Goal: Find specific page/section: Find specific page/section

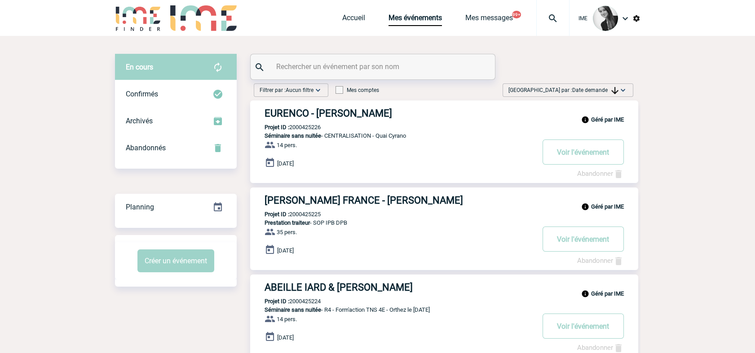
click at [608, 90] on span "Date demande" at bounding box center [595, 90] width 46 height 6
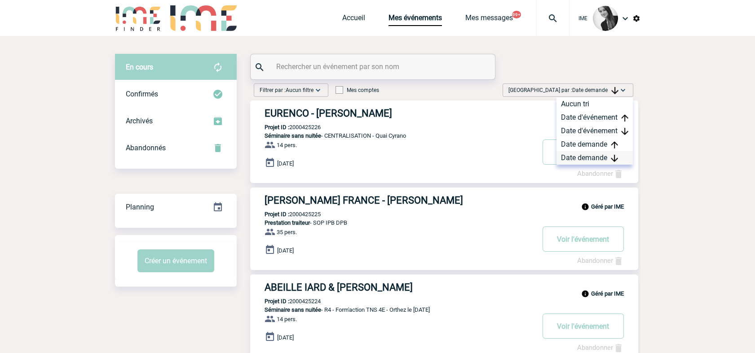
click at [591, 154] on div "Date demande" at bounding box center [594, 157] width 76 height 13
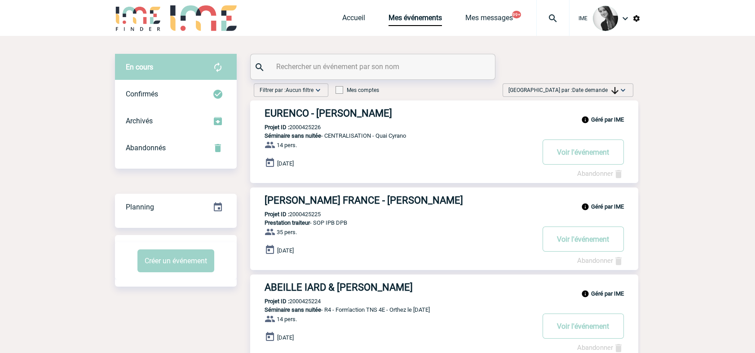
click at [592, 88] on span "Date demande" at bounding box center [595, 90] width 46 height 6
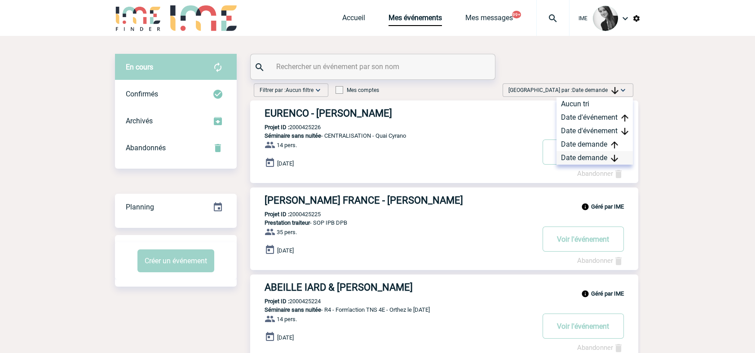
click at [582, 158] on div "Date demande" at bounding box center [594, 157] width 76 height 13
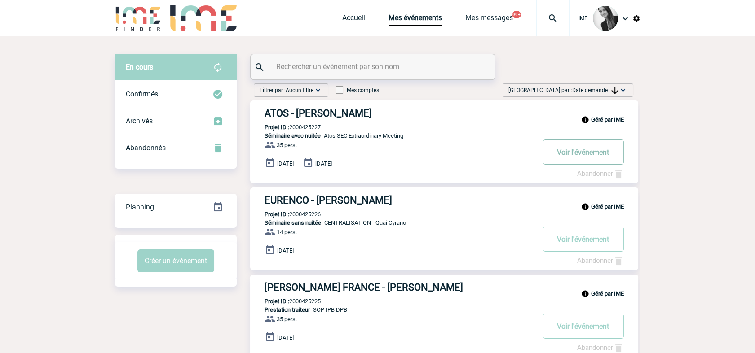
click at [576, 162] on button "Voir l'événement" at bounding box center [582, 152] width 81 height 25
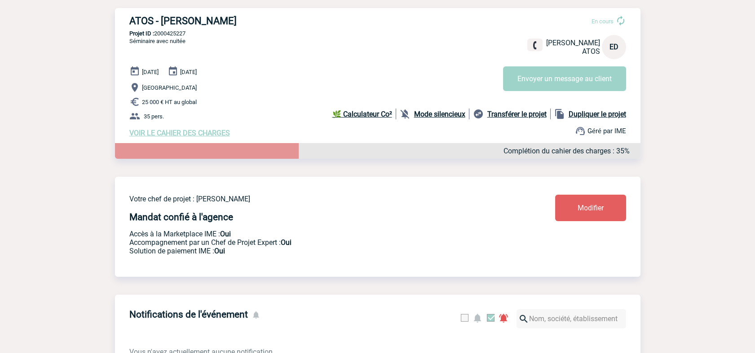
scroll to position [50, 0]
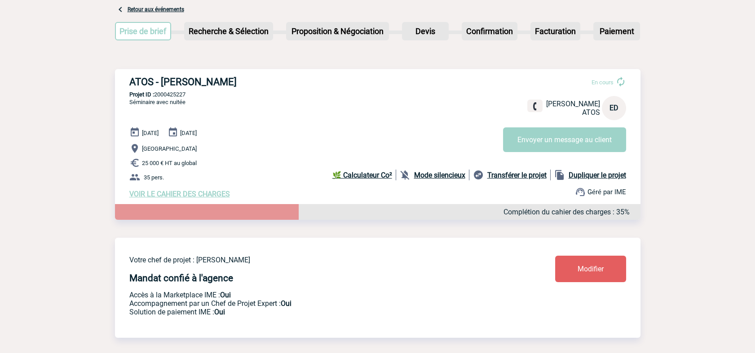
drag, startPoint x: 285, startPoint y: 79, endPoint x: 291, endPoint y: 80, distance: 5.9
click at [291, 80] on h3 "ATOS - Elizabet DRAGOMIROVA" at bounding box center [263, 81] width 269 height 11
click at [292, 80] on h3 "ATOS - Elizabet DRAGOMIROVA" at bounding box center [263, 81] width 269 height 11
click at [287, 94] on p "Projet ID : 2000425227" at bounding box center [377, 94] width 525 height 7
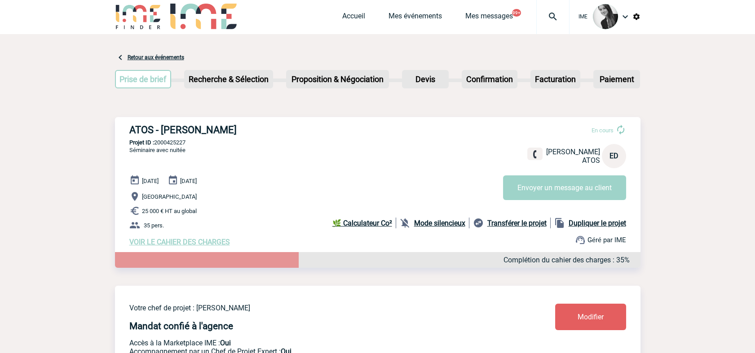
scroll to position [0, 0]
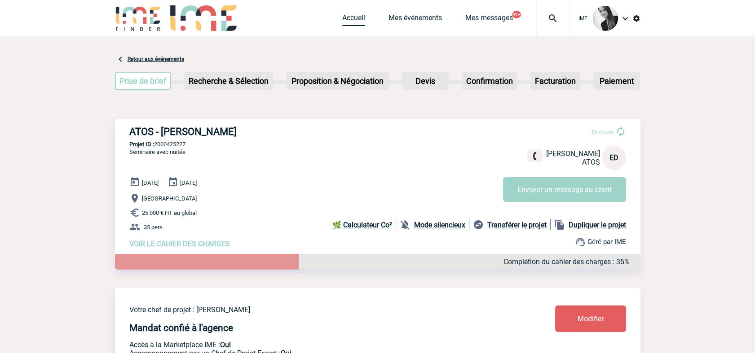
click at [356, 20] on link "Accueil" at bounding box center [353, 19] width 23 height 13
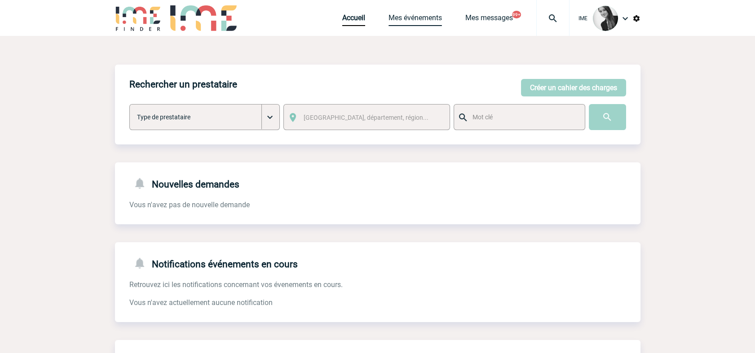
click at [415, 24] on link "Mes événements" at bounding box center [414, 19] width 53 height 13
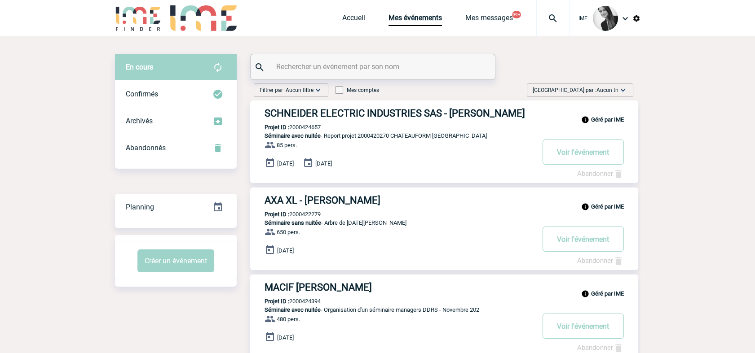
click at [618, 90] on img at bounding box center [622, 90] width 9 height 9
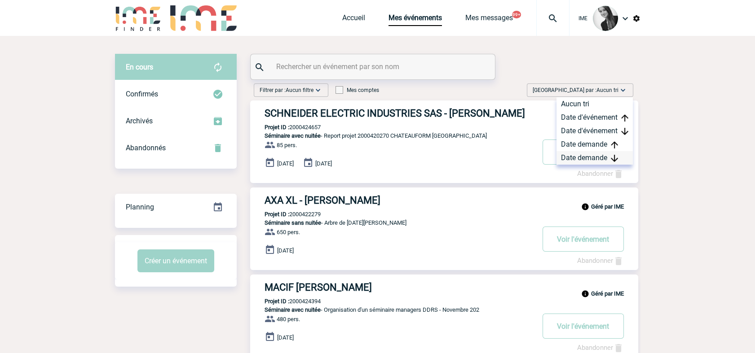
click at [600, 160] on div "Date demande" at bounding box center [594, 157] width 76 height 13
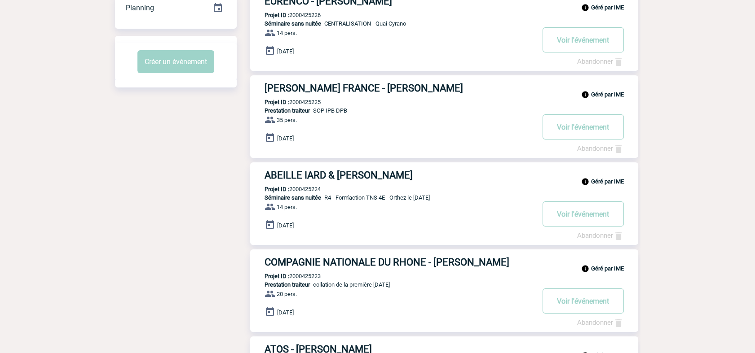
scroll to position [50, 0]
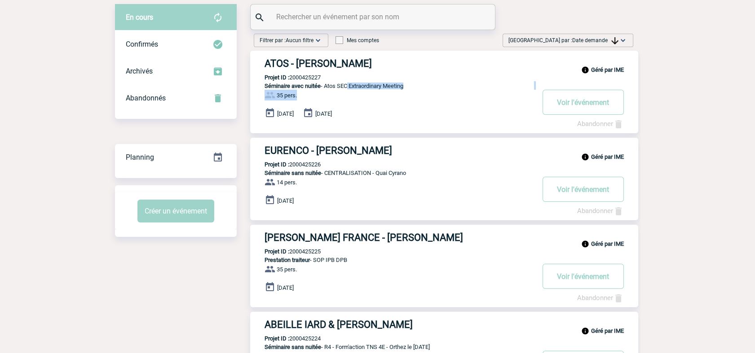
drag, startPoint x: 406, startPoint y: 92, endPoint x: 430, endPoint y: 95, distance: 24.1
click at [430, 95] on div "Géré par IME ATOS - Elizabet DRAGOMIROVA Projet ID : 2000425227 Séminaire avec …" at bounding box center [444, 92] width 388 height 83
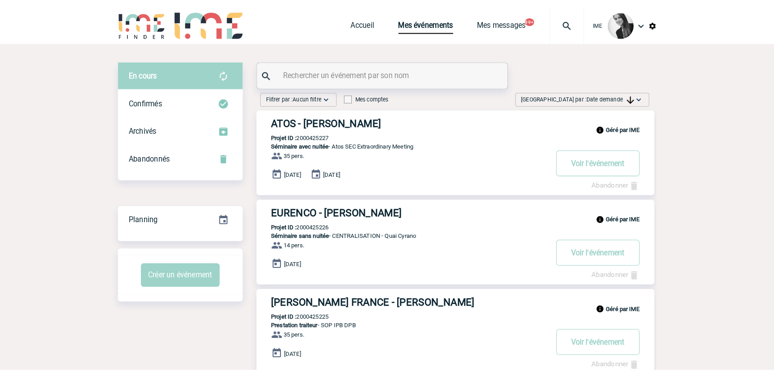
scroll to position [0, 0]
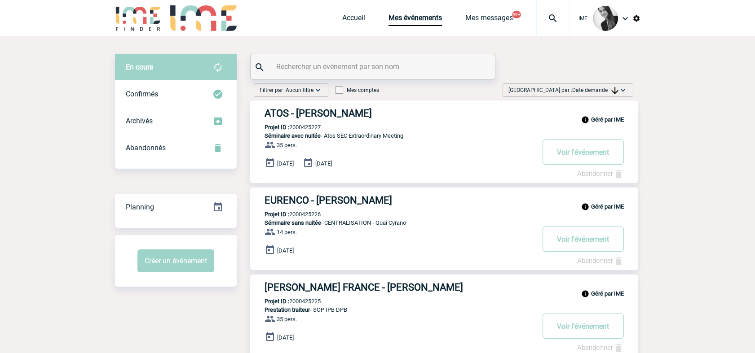
click at [580, 86] on span "Trier par : Date demande" at bounding box center [563, 90] width 110 height 9
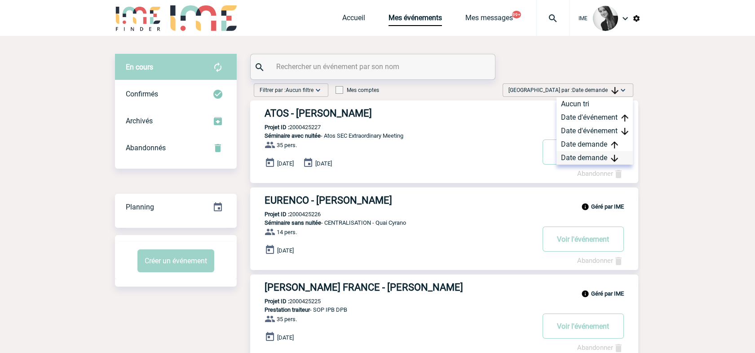
click at [593, 155] on div "Date demande" at bounding box center [594, 157] width 76 height 13
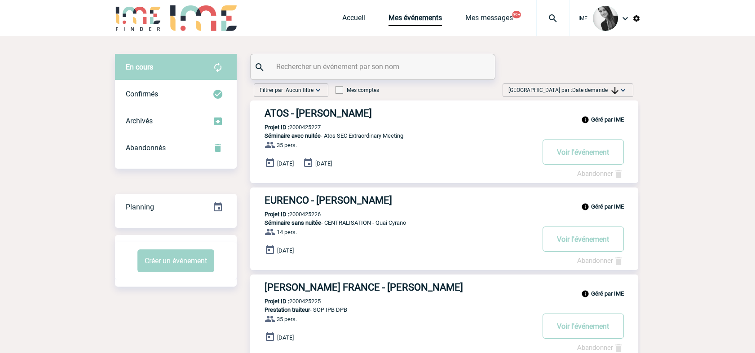
drag, startPoint x: 187, startPoint y: 0, endPoint x: 66, endPoint y: 78, distance: 143.8
click at [614, 91] on img at bounding box center [614, 90] width 7 height 7
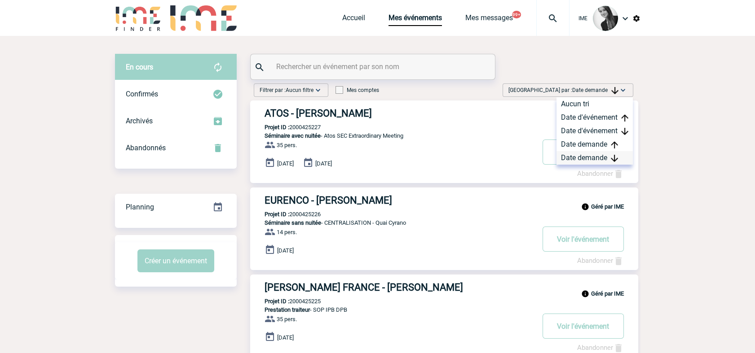
click at [591, 162] on div "Date demande" at bounding box center [594, 157] width 76 height 13
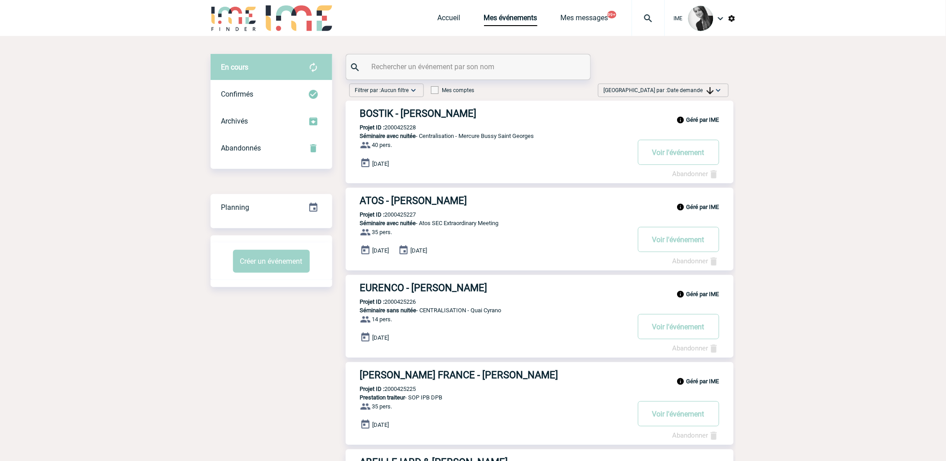
click at [696, 90] on span "Date demande" at bounding box center [690, 90] width 46 height 6
click at [702, 153] on div "Date demande" at bounding box center [690, 157] width 76 height 13
click at [711, 90] on img at bounding box center [710, 90] width 7 height 7
click at [670, 158] on div "Date demande" at bounding box center [690, 157] width 76 height 13
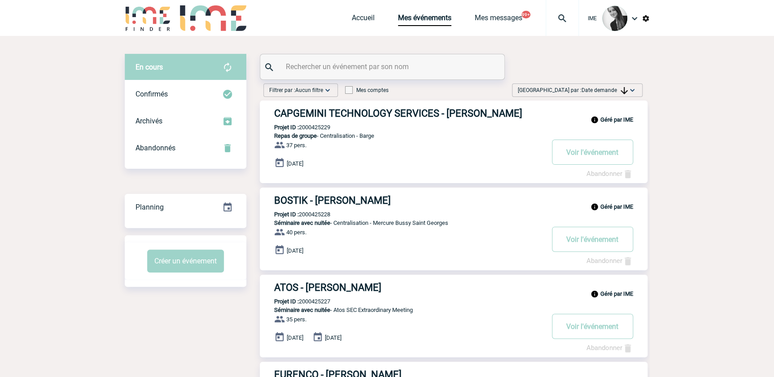
click at [605, 92] on span "Date demande" at bounding box center [605, 90] width 46 height 6
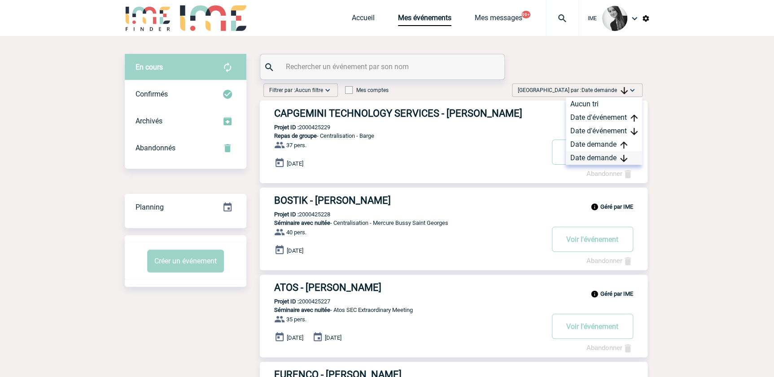
click at [610, 157] on div "Date demande" at bounding box center [604, 157] width 76 height 13
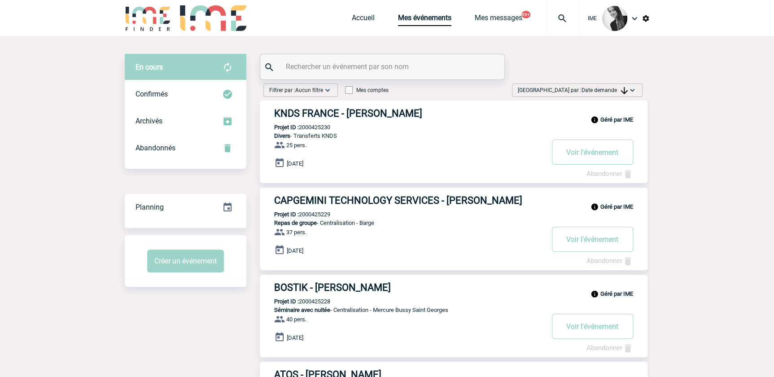
drag, startPoint x: 613, startPoint y: 90, endPoint x: 630, endPoint y: 109, distance: 25.1
click at [614, 90] on span "Date demande" at bounding box center [605, 90] width 46 height 6
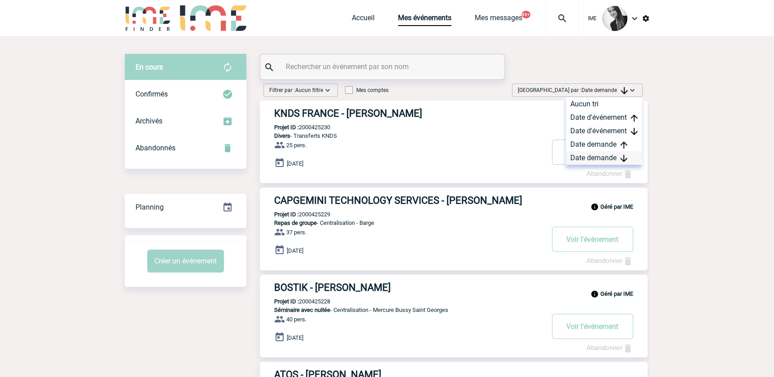
click at [603, 158] on div "Date demande" at bounding box center [604, 157] width 76 height 13
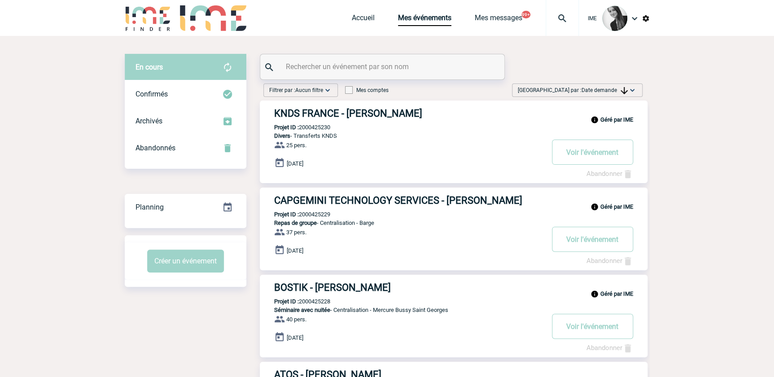
click at [612, 90] on span "Date demande" at bounding box center [605, 90] width 46 height 6
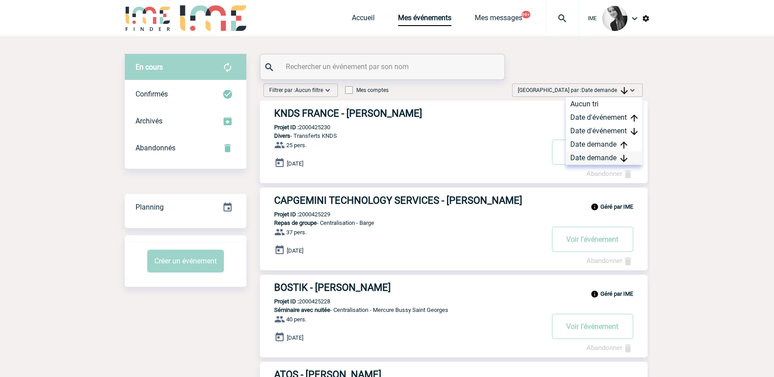
click at [584, 156] on div "Date demande" at bounding box center [604, 157] width 76 height 13
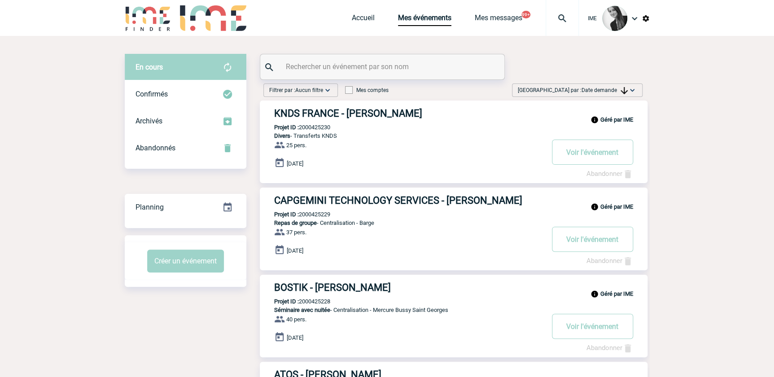
click at [624, 92] on img at bounding box center [624, 90] width 7 height 7
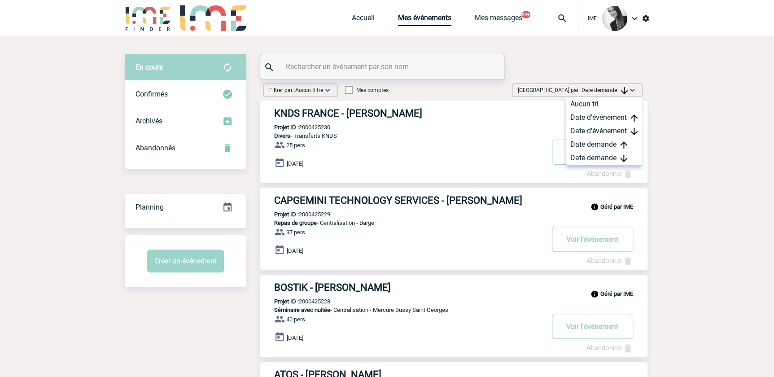
drag, startPoint x: 597, startPoint y: 153, endPoint x: 569, endPoint y: 171, distance: 33.4
click at [597, 154] on div "Date demande" at bounding box center [604, 157] width 76 height 13
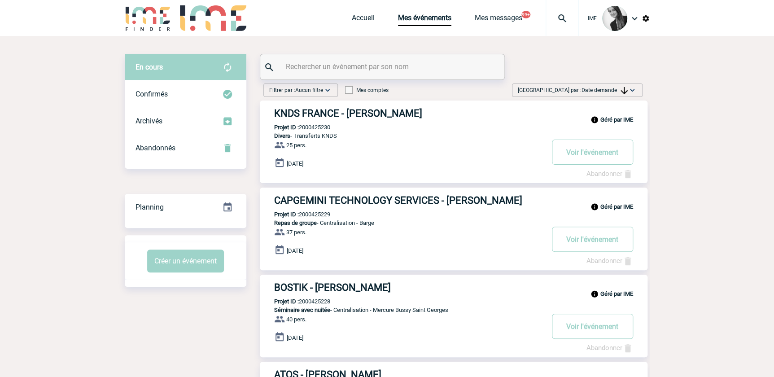
drag, startPoint x: 628, startPoint y: 90, endPoint x: 623, endPoint y: 101, distance: 12.1
click at [628, 90] on img at bounding box center [632, 90] width 9 height 9
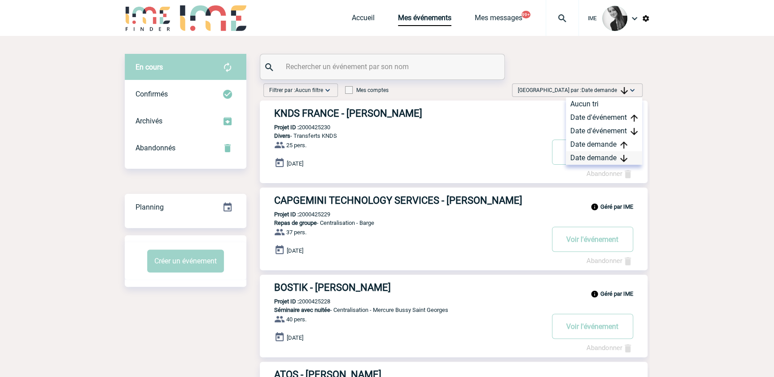
click at [594, 156] on div "Date demande" at bounding box center [604, 157] width 76 height 13
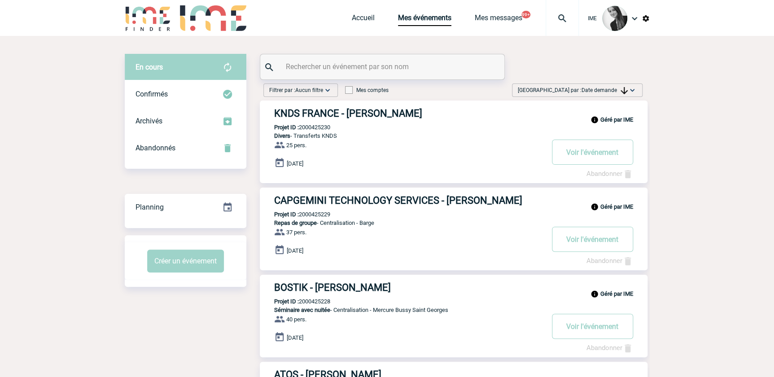
click at [597, 86] on span "[GEOGRAPHIC_DATA] par : Date demande" at bounding box center [573, 90] width 110 height 9
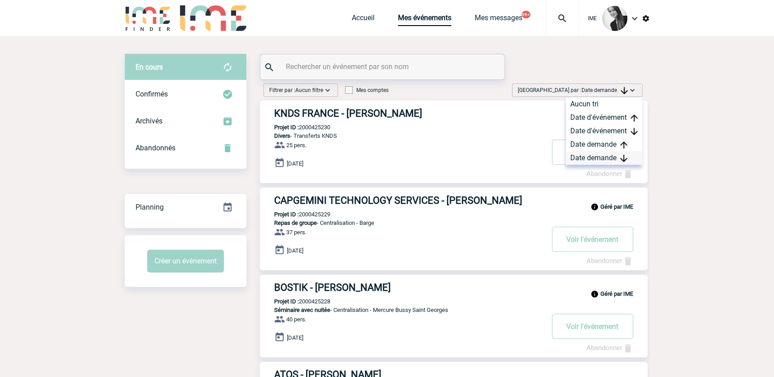
click at [593, 156] on div "Date demande" at bounding box center [604, 157] width 76 height 13
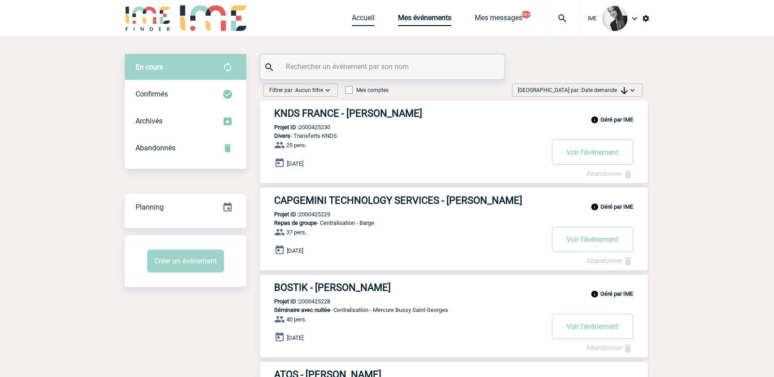
click at [364, 21] on link "Accueil" at bounding box center [363, 19] width 23 height 13
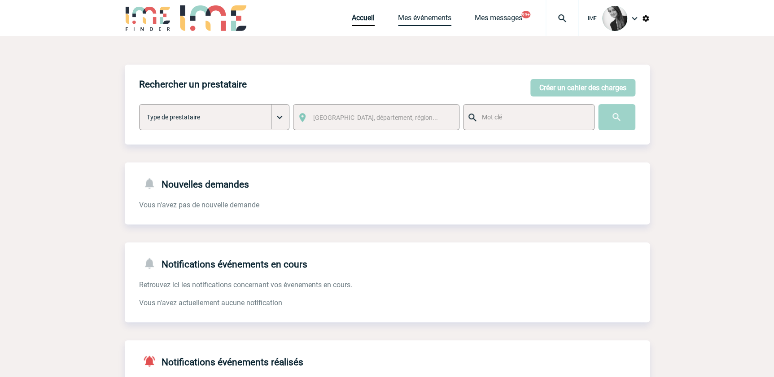
click at [423, 23] on link "Mes événements" at bounding box center [424, 19] width 53 height 13
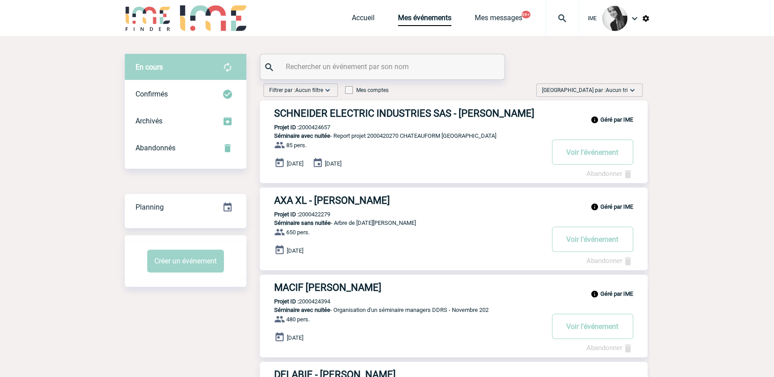
drag, startPoint x: 631, startPoint y: 92, endPoint x: 609, endPoint y: 159, distance: 71.4
click at [631, 93] on img at bounding box center [632, 90] width 9 height 9
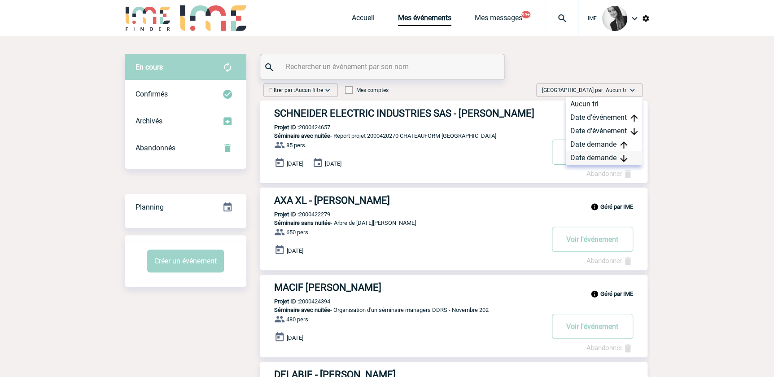
click at [601, 156] on div "Date demande" at bounding box center [604, 157] width 76 height 13
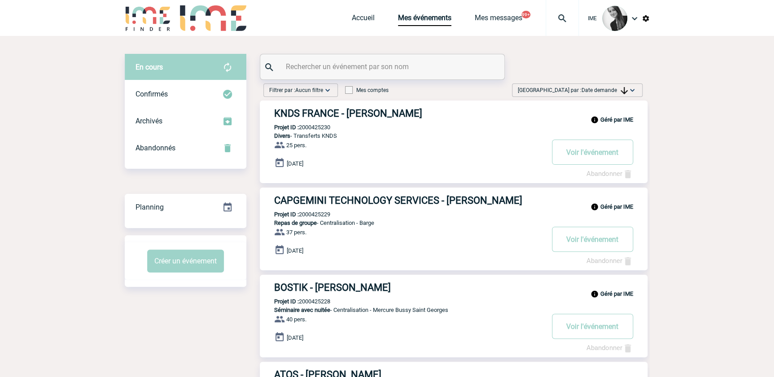
drag, startPoint x: 595, startPoint y: 85, endPoint x: 592, endPoint y: 110, distance: 24.8
click at [595, 86] on span "Trier par : Date demande" at bounding box center [573, 90] width 110 height 9
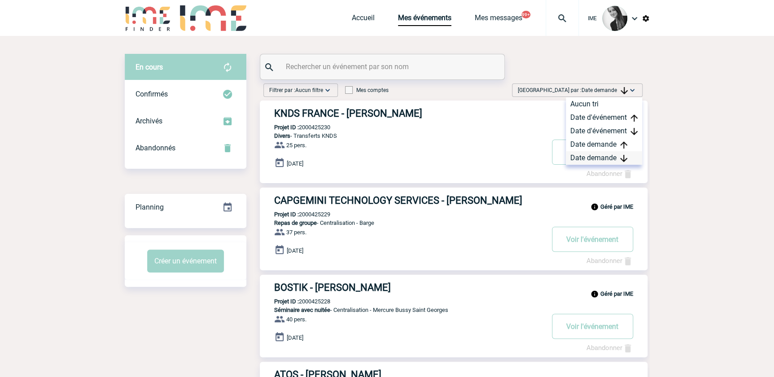
click at [587, 156] on div "Date demande" at bounding box center [604, 157] width 76 height 13
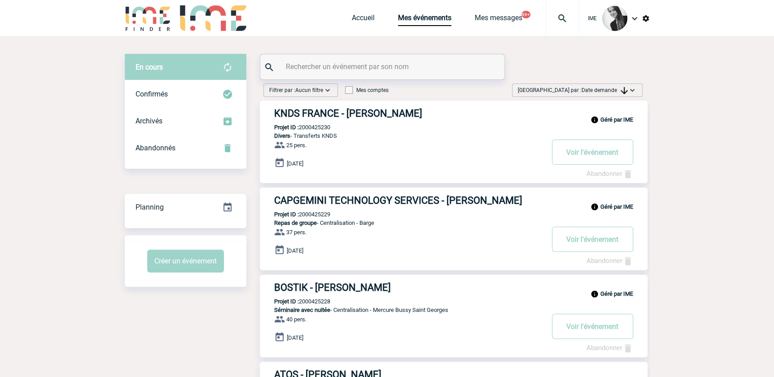
click at [597, 94] on div "Trier par : Date demande Aucun tri Date d'événement Date d'événement Date deman…" at bounding box center [577, 89] width 131 height 13
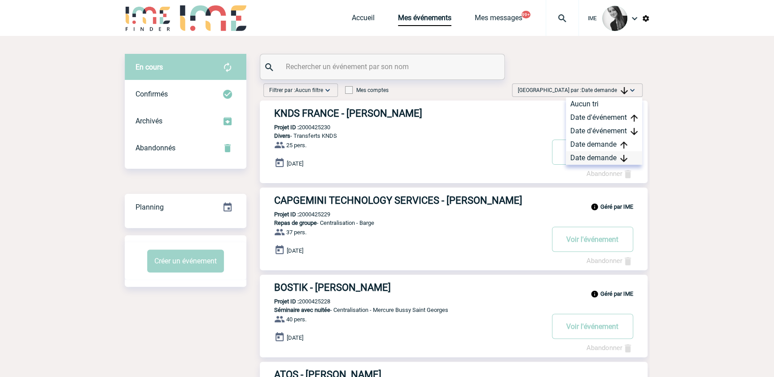
click at [585, 155] on div "Date demande" at bounding box center [604, 157] width 76 height 13
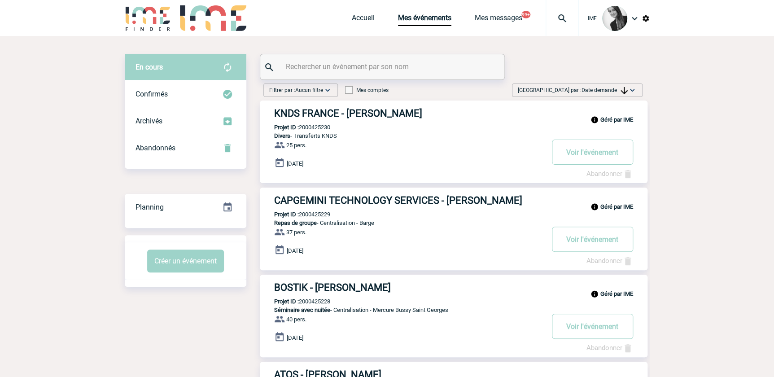
click at [595, 84] on div "Trier par : Date demande Aucun tri Date d'événement Date d'événement Date deman…" at bounding box center [577, 89] width 131 height 13
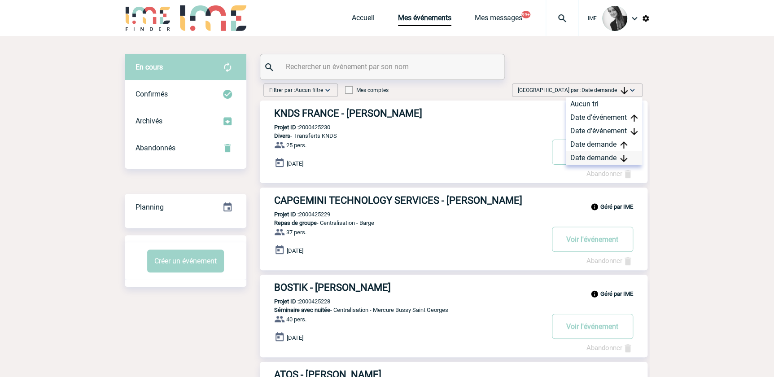
click at [588, 154] on div "Date demande" at bounding box center [604, 157] width 76 height 13
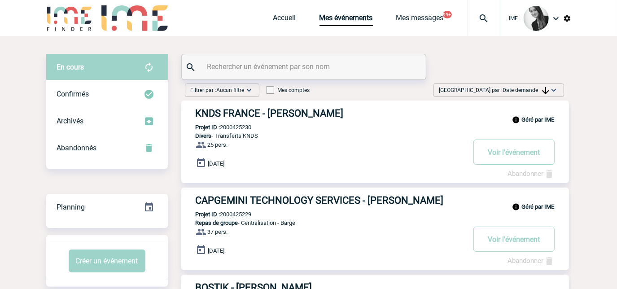
drag, startPoint x: 540, startPoint y: 90, endPoint x: 519, endPoint y: 117, distance: 34.3
click at [540, 89] on span "Date demande" at bounding box center [526, 90] width 46 height 6
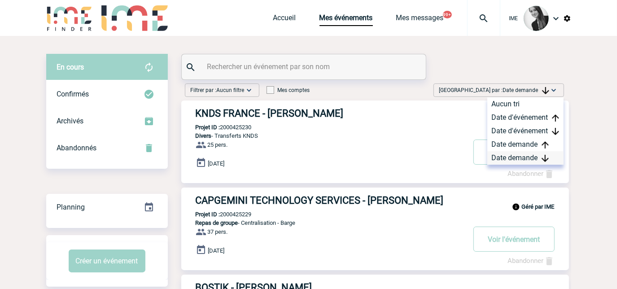
click at [513, 157] on div "Date demande" at bounding box center [525, 157] width 76 height 13
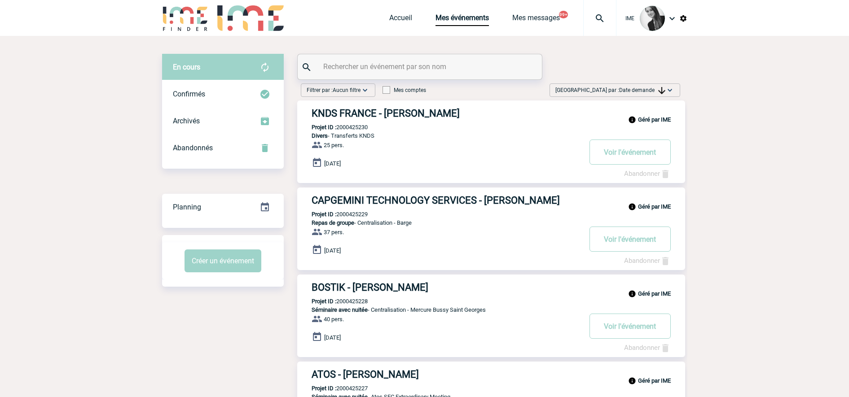
click at [644, 90] on span "Date demande" at bounding box center [642, 90] width 46 height 6
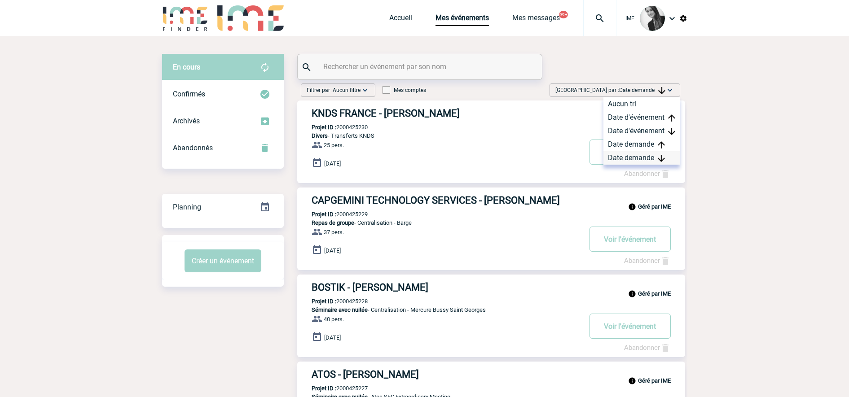
click at [623, 158] on div "Date demande" at bounding box center [641, 157] width 76 height 13
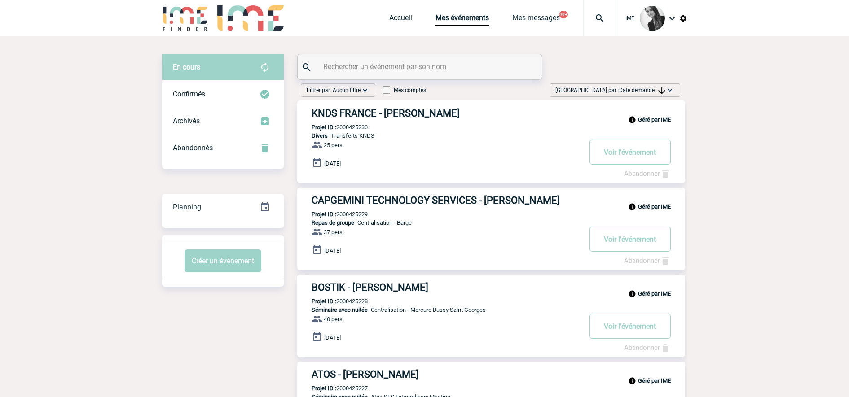
drag, startPoint x: 805, startPoint y: 247, endPoint x: 781, endPoint y: 249, distance: 23.8
click at [650, 91] on span "Date demande" at bounding box center [642, 90] width 46 height 6
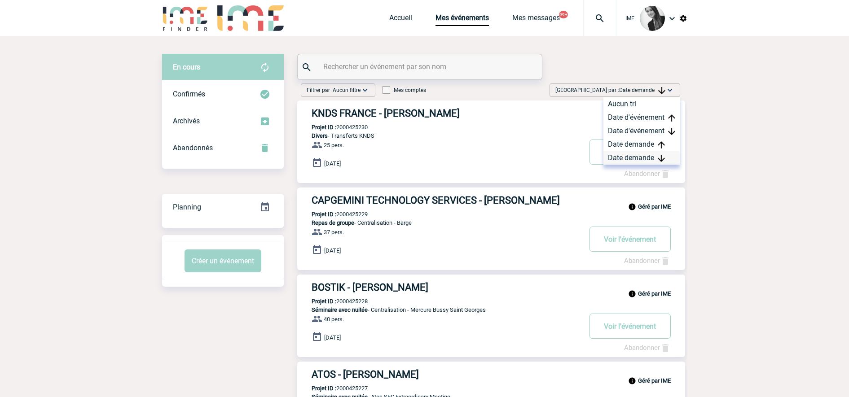
click at [634, 158] on div "Date demande" at bounding box center [641, 157] width 76 height 13
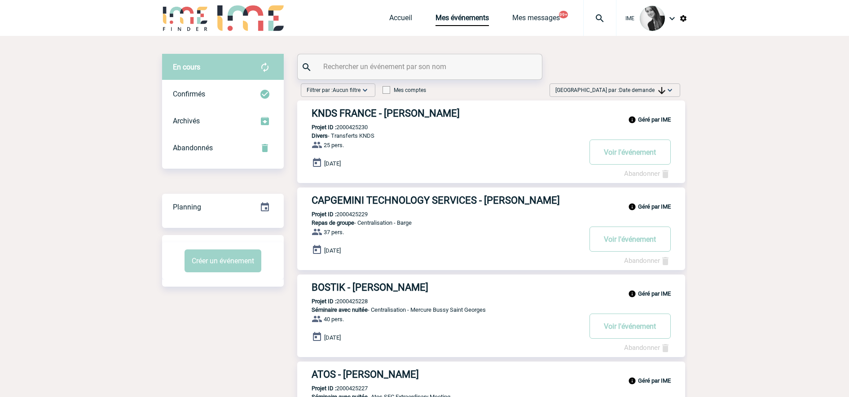
click at [643, 92] on span "Date demande" at bounding box center [642, 90] width 46 height 6
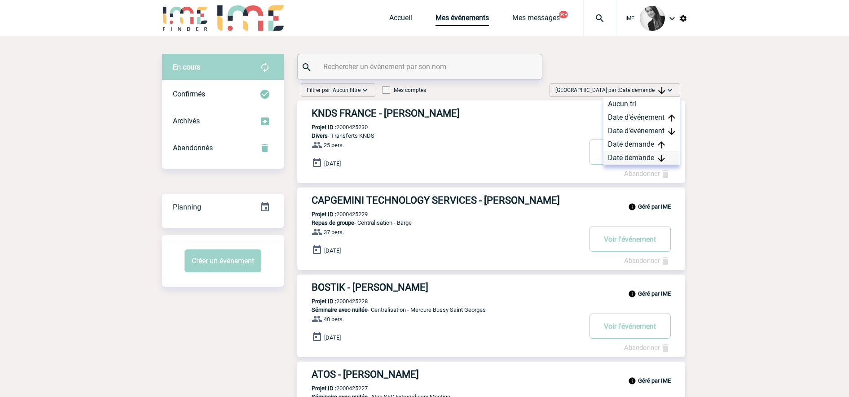
click at [621, 156] on div "Date demande" at bounding box center [641, 157] width 76 height 13
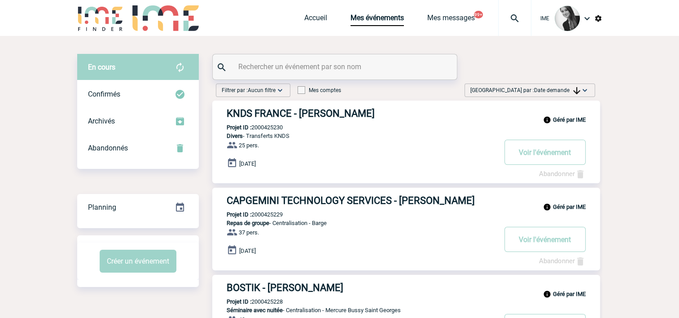
click at [587, 84] on div "Trier par : Date demande Aucun tri Date d'événement Date d'événement Date deman…" at bounding box center [530, 89] width 131 height 13
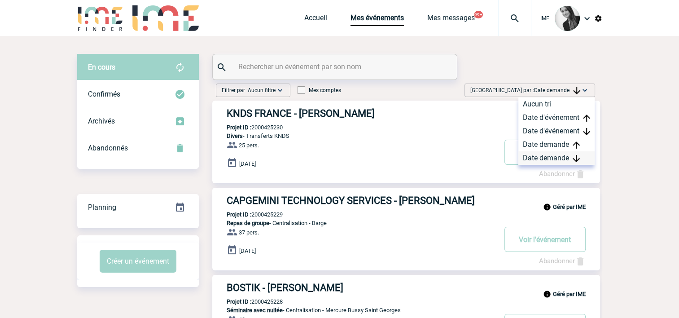
click at [532, 156] on div "Date demande" at bounding box center [556, 157] width 76 height 13
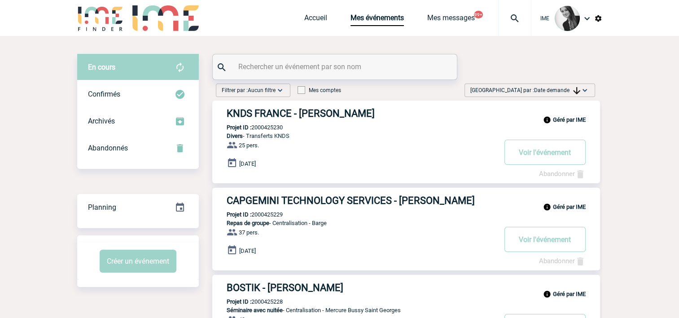
click at [537, 91] on span "Date demande" at bounding box center [557, 90] width 46 height 6
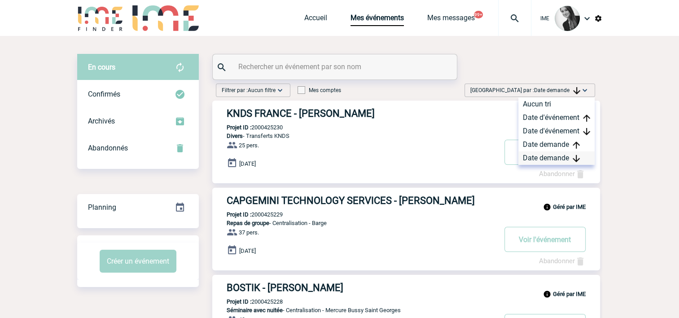
click at [529, 158] on div "Date demande" at bounding box center [556, 157] width 76 height 13
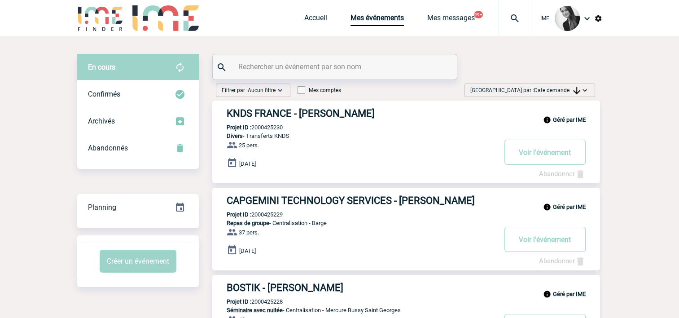
click at [569, 90] on span "Date demande" at bounding box center [557, 90] width 46 height 6
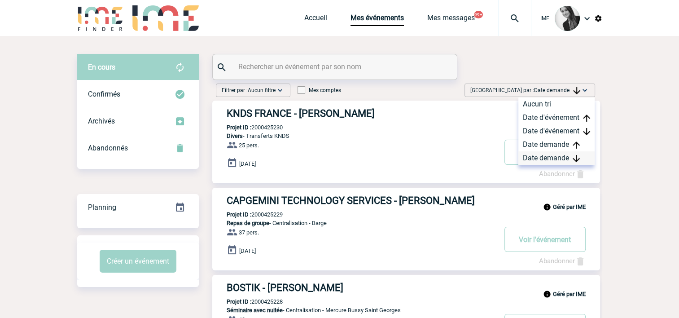
click at [555, 163] on div "Date demande" at bounding box center [556, 157] width 76 height 13
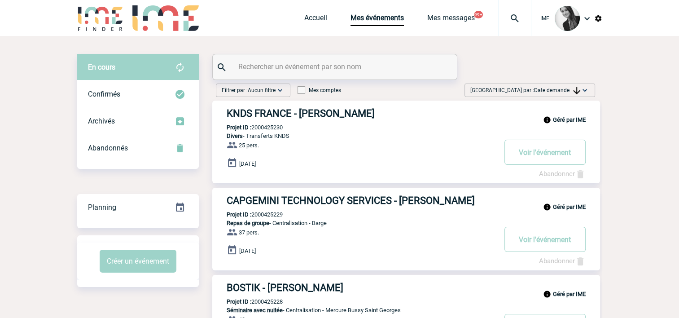
click at [566, 93] on span "Trier par : Date demande" at bounding box center [525, 90] width 110 height 9
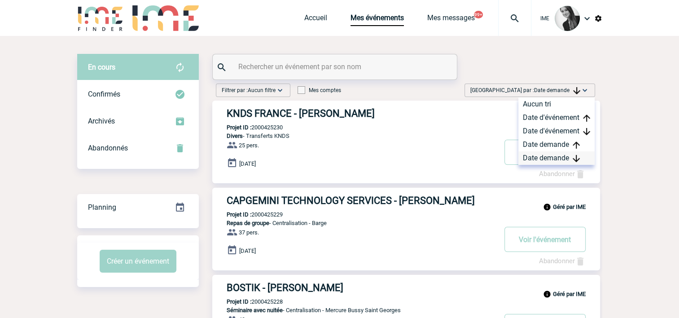
click at [546, 152] on div "Date demande" at bounding box center [556, 157] width 76 height 13
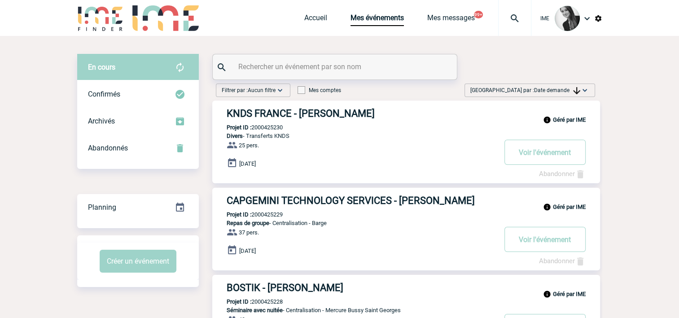
click at [551, 87] on span "Trier par : Date demande" at bounding box center [525, 90] width 110 height 9
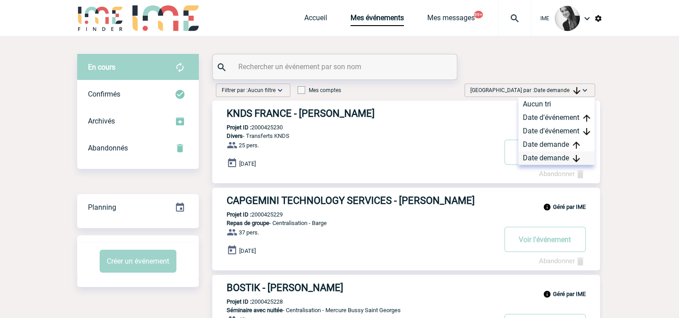
click at [554, 158] on div "Date demande" at bounding box center [556, 157] width 76 height 13
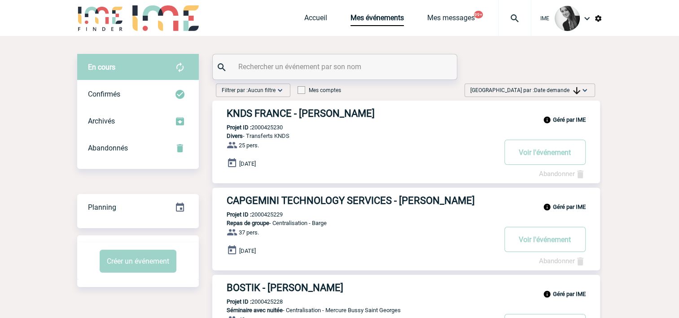
click at [279, 66] on input "text" at bounding box center [336, 66] width 200 height 13
drag, startPoint x: 544, startPoint y: 85, endPoint x: 542, endPoint y: 140, distance: 55.2
click at [544, 86] on span "Trier par : Date demande" at bounding box center [525, 90] width 110 height 9
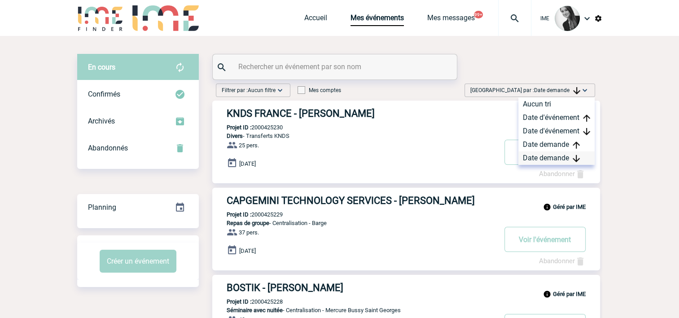
click at [532, 160] on div "Date demande" at bounding box center [556, 157] width 76 height 13
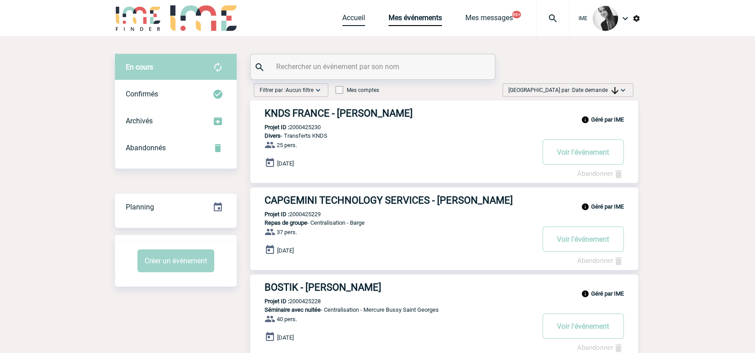
click at [343, 18] on link "Accueil" at bounding box center [353, 19] width 23 height 13
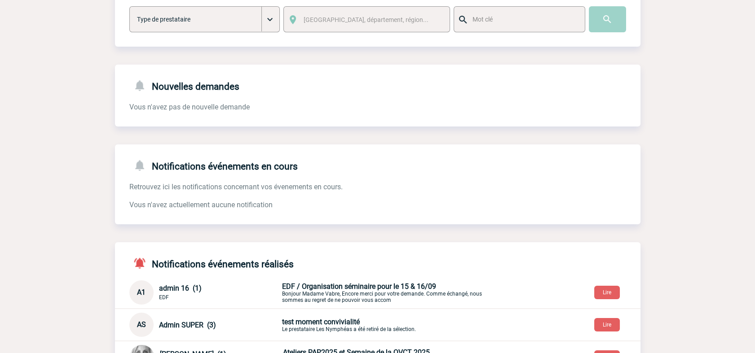
scroll to position [100, 0]
